Goal: Task Accomplishment & Management: Complete application form

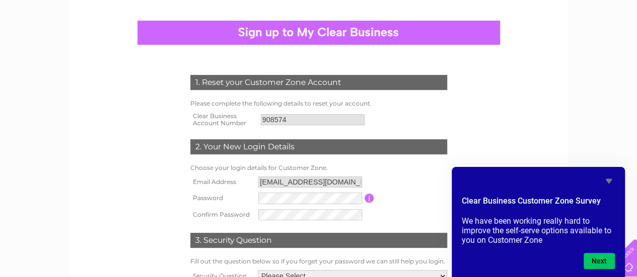
scroll to position [81, 0]
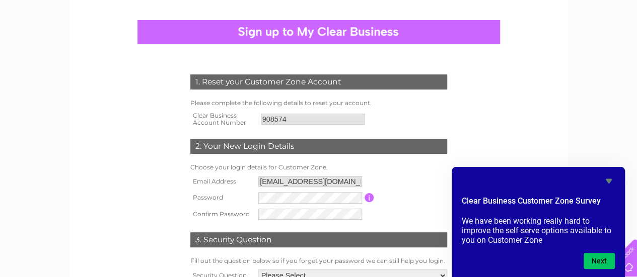
click at [369, 200] on input "button" at bounding box center [370, 197] width 10 height 9
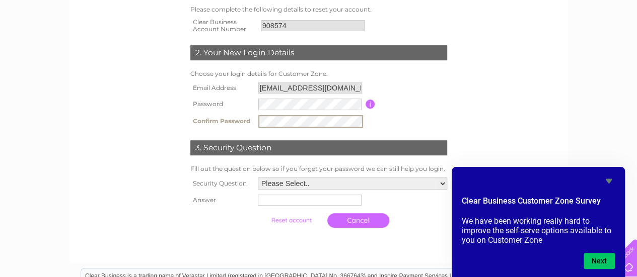
scroll to position [181, 0]
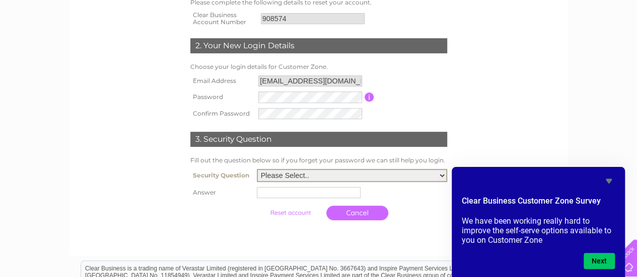
click at [443, 178] on select "Please Select.. In what town or city was your first job? In what town or city d…" at bounding box center [352, 175] width 190 height 13
select select "2"
click at [257, 170] on select "Please Select.. In what town or city was your first job? In what town or city d…" at bounding box center [352, 175] width 190 height 13
click at [306, 197] on input "text" at bounding box center [310, 192] width 105 height 12
type input "Alloa"
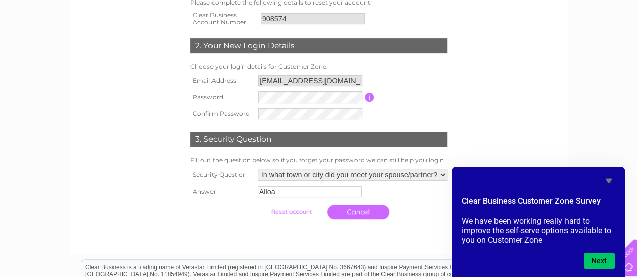
click at [297, 215] on input "submit" at bounding box center [291, 212] width 62 height 14
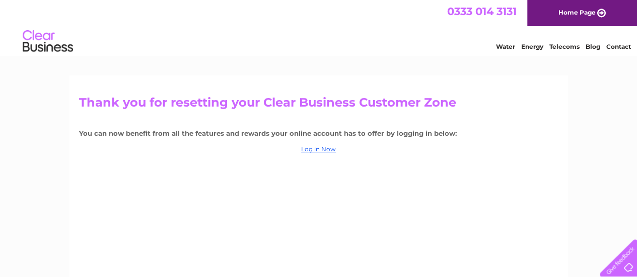
click at [570, 9] on link "Home Page" at bounding box center [582, 13] width 110 height 26
